Goal: Task Accomplishment & Management: Manage account settings

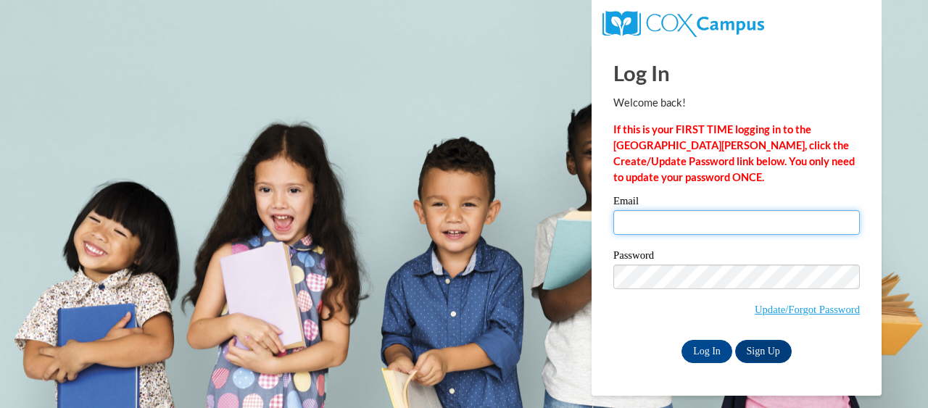
click at [658, 230] on input "Email" at bounding box center [736, 222] width 246 height 25
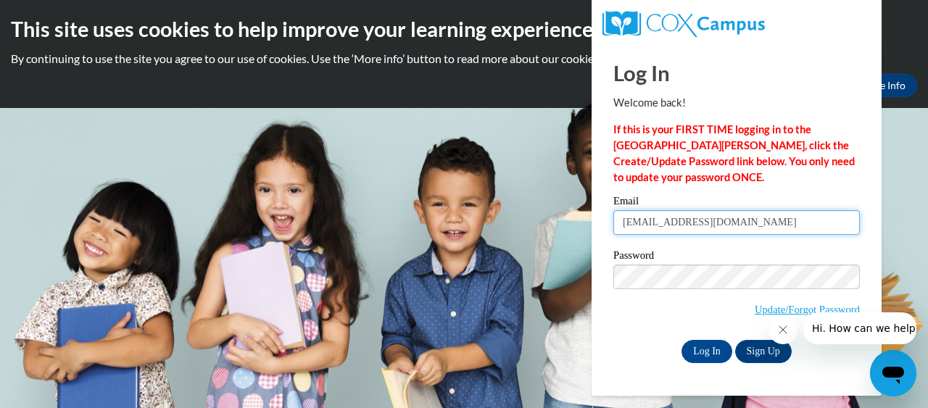
type input "[EMAIL_ADDRESS][DOMAIN_NAME]"
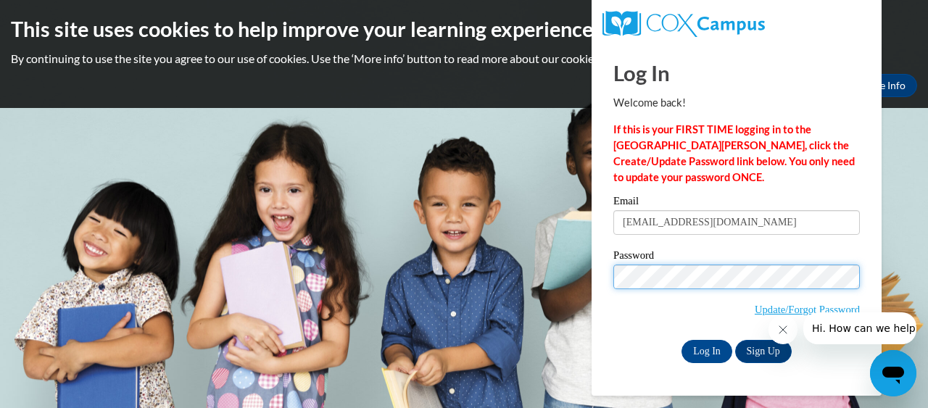
click at [681, 340] on input "Log In" at bounding box center [706, 351] width 51 height 23
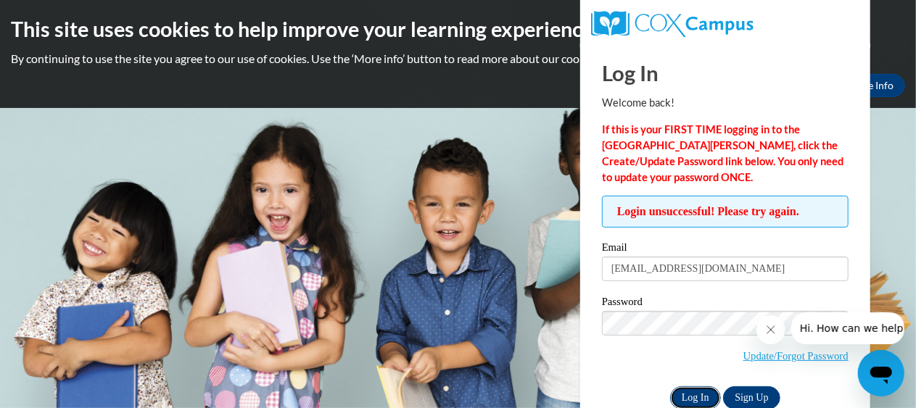
click at [693, 399] on input "Log In" at bounding box center [695, 397] width 51 height 23
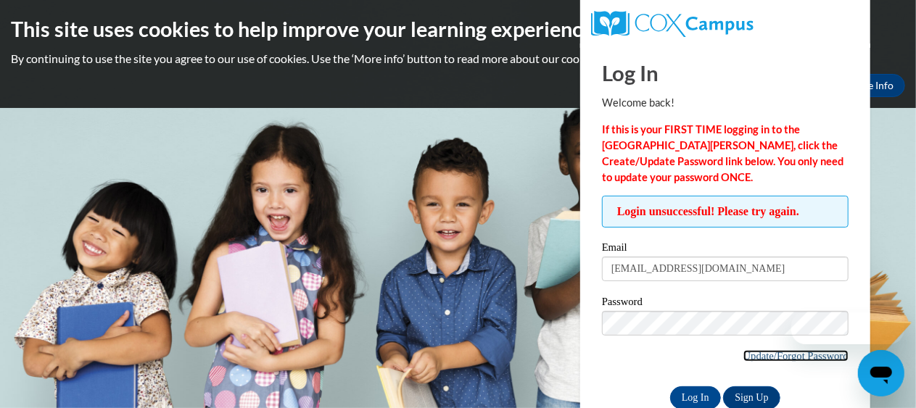
click at [792, 352] on link "Update/Forgot Password" at bounding box center [795, 356] width 105 height 12
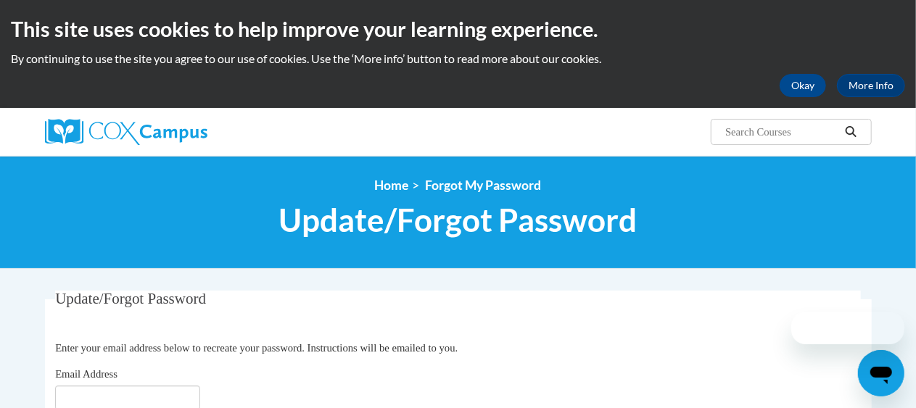
scroll to position [217, 0]
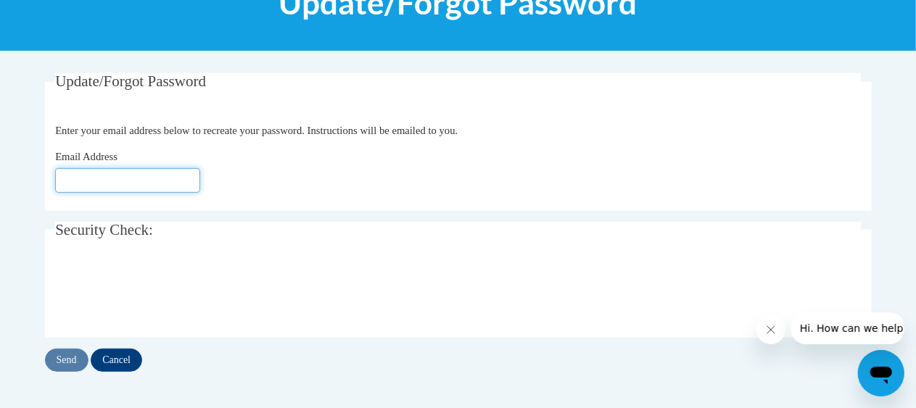
click at [113, 181] on input "Email Address" at bounding box center [127, 180] width 145 height 25
type input "[EMAIL_ADDRESS][DOMAIN_NAME]"
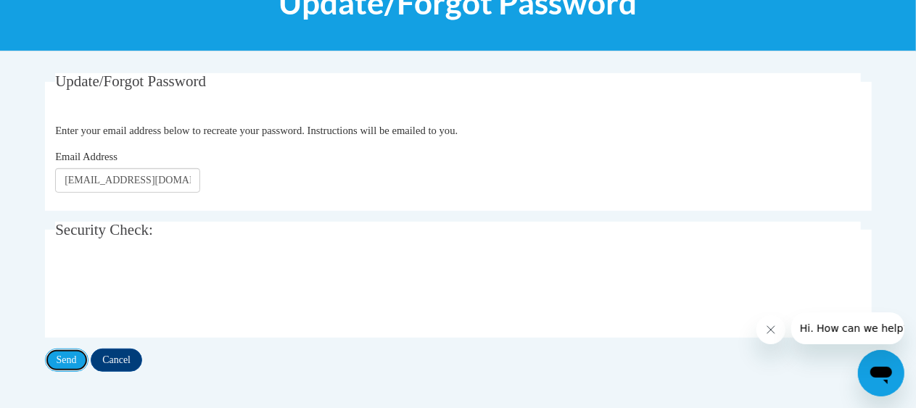
click at [72, 362] on input "Send" at bounding box center [66, 360] width 43 height 23
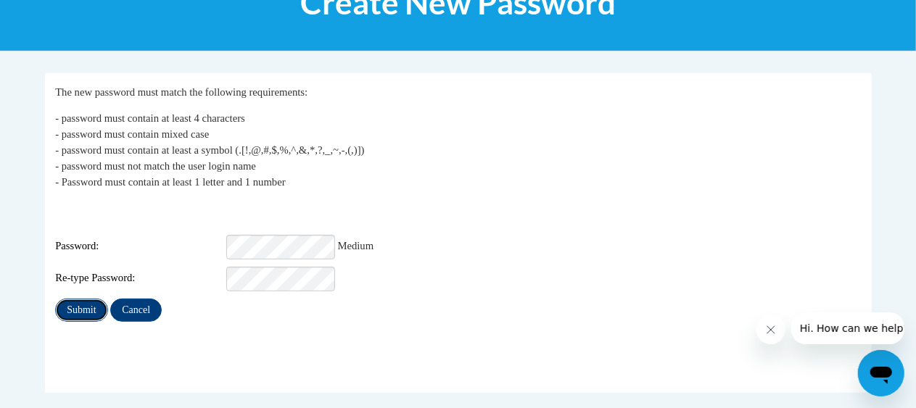
click at [76, 299] on input "Submit" at bounding box center [81, 310] width 52 height 23
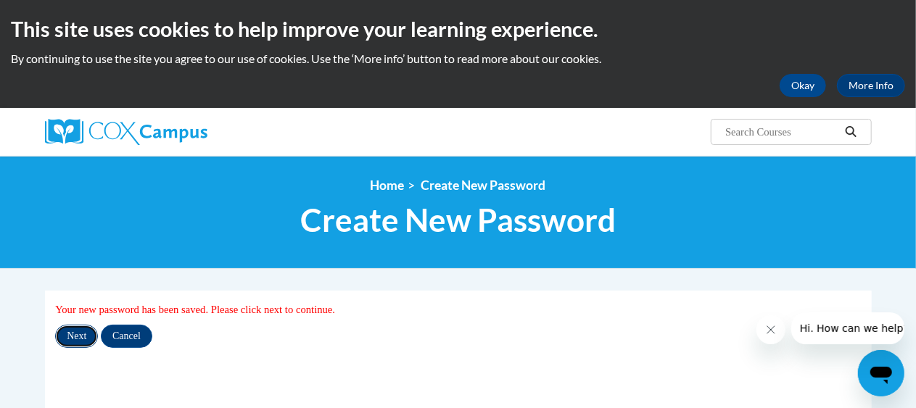
click at [78, 333] on input "Next" at bounding box center [76, 336] width 43 height 23
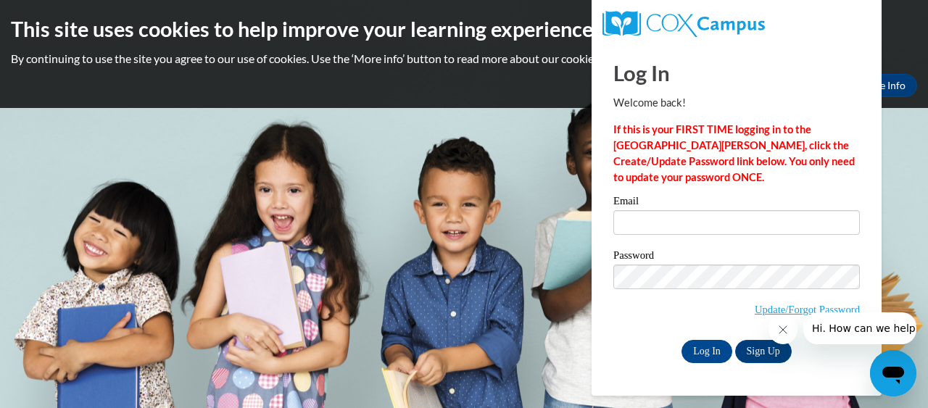
type input "lilebr@elkhorn.k12.wi.us"
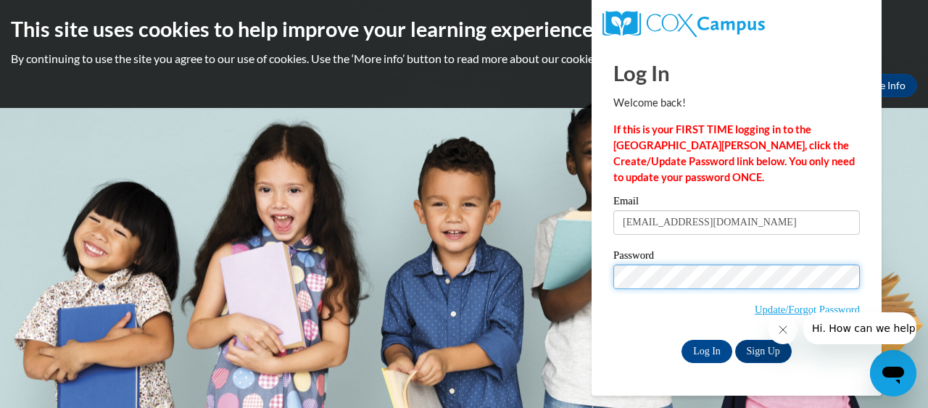
click at [681, 340] on input "Log In" at bounding box center [706, 351] width 51 height 23
